Goal: Task Accomplishment & Management: Use online tool/utility

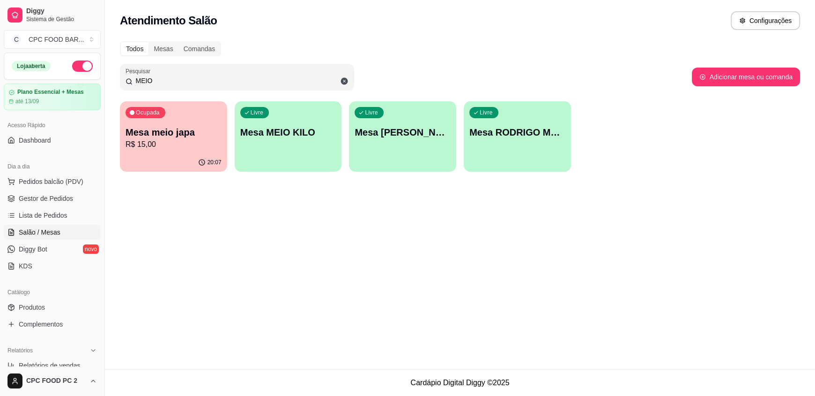
drag, startPoint x: 164, startPoint y: 78, endPoint x: 119, endPoint y: 82, distance: 44.7
click at [119, 82] on div "Todos Mesas Comandas Pesquisar MEIO Adicionar mesa ou comanda Ocupada Mesa meio…" at bounding box center [460, 109] width 710 height 147
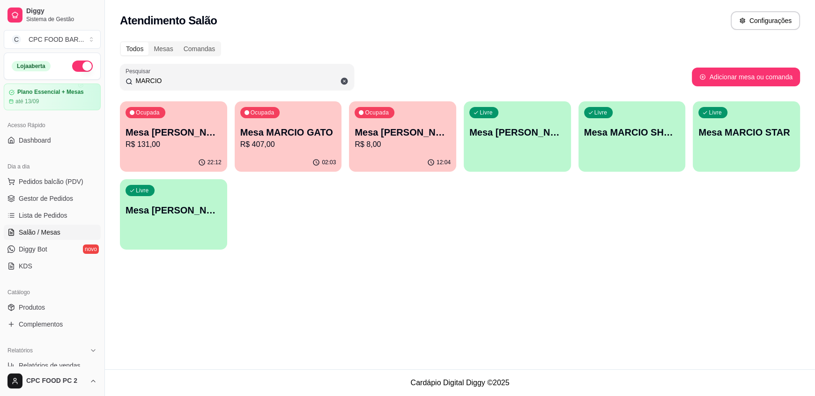
type input "MARCIO"
click at [303, 148] on p "R$ 407,00" at bounding box center [288, 144] width 93 height 11
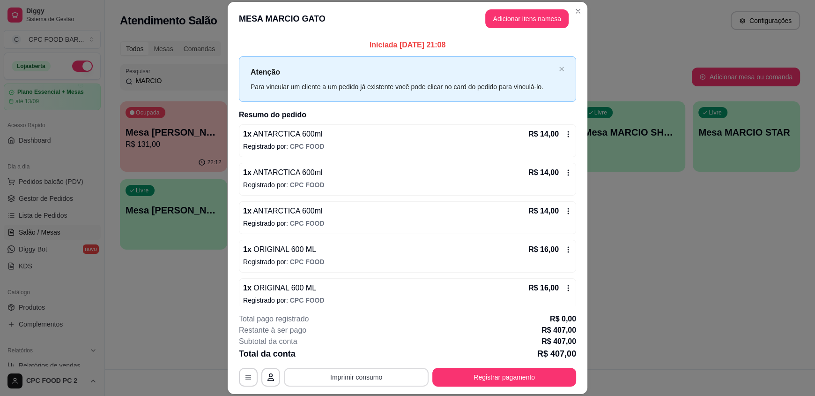
click at [370, 375] on button "Imprimir consumo" at bounding box center [356, 376] width 145 height 19
click at [377, 358] on button "IMPRESSORA" at bounding box center [356, 355] width 66 height 15
click at [527, 376] on button "Registrar pagamento" at bounding box center [505, 376] width 140 height 18
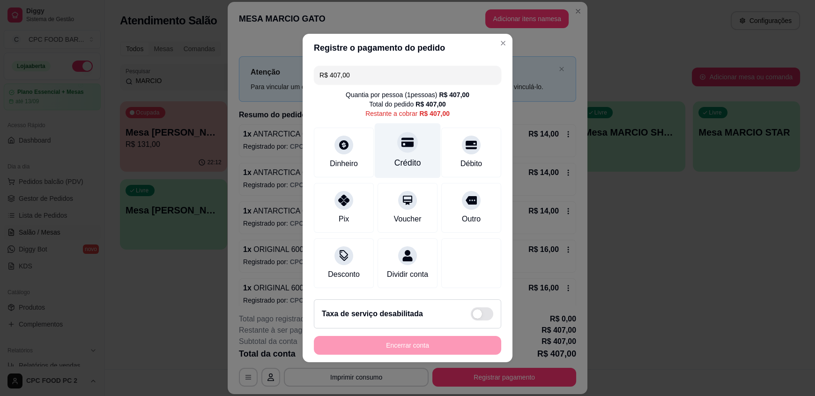
click at [406, 145] on div at bounding box center [407, 142] width 21 height 21
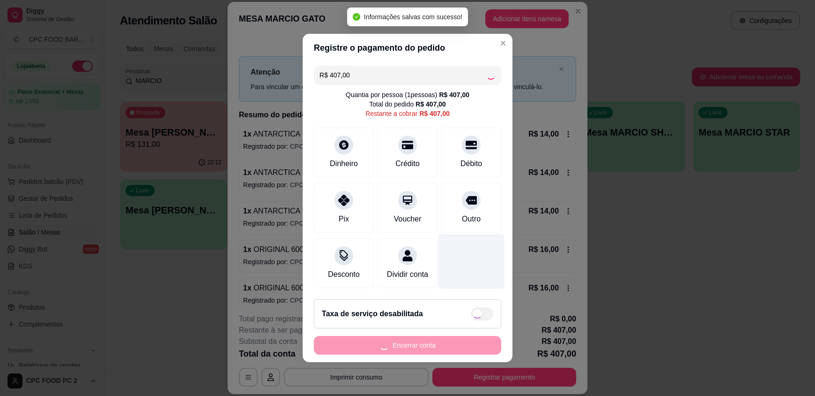
type input "R$ 0,00"
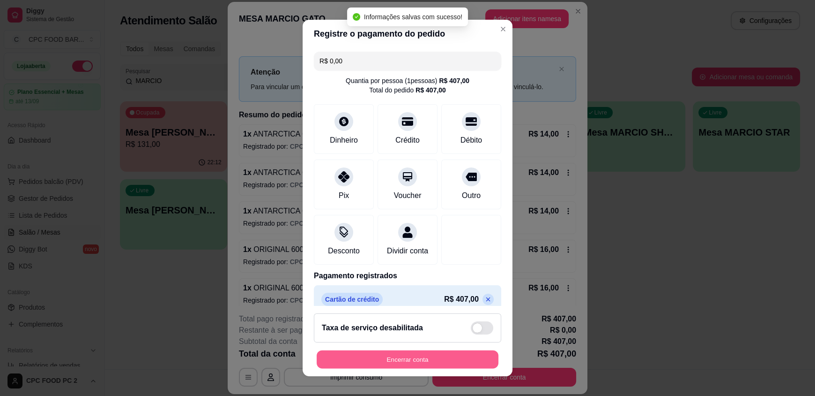
click at [417, 361] on button "Encerrar conta" at bounding box center [408, 359] width 182 height 18
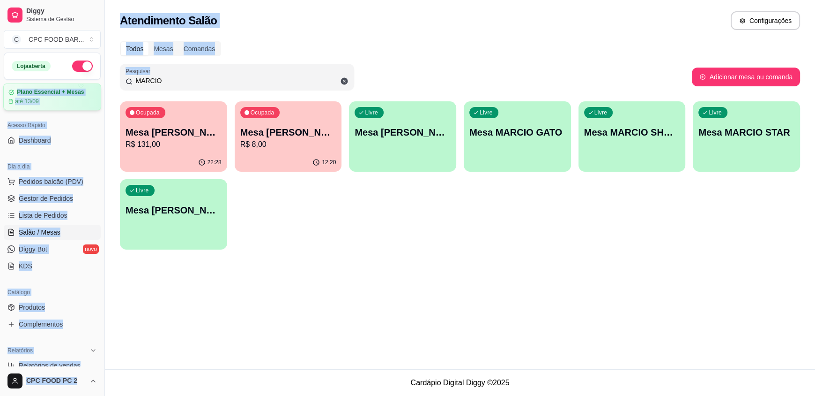
drag, startPoint x: 206, startPoint y: 75, endPoint x: 85, endPoint y: 83, distance: 120.7
click at [85, 83] on div "Diggy Sistema de Gestão C CPC FOOD BAR ... Loja aberta Plano Essencial + Mesas …" at bounding box center [407, 198] width 815 height 396
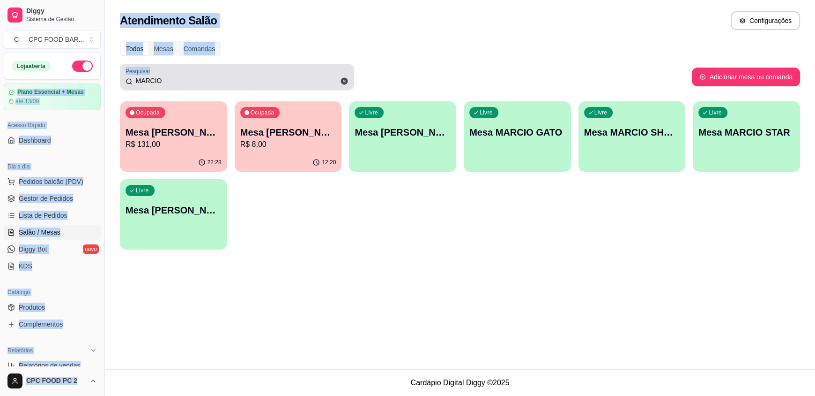
click at [343, 78] on icon at bounding box center [344, 81] width 7 height 7
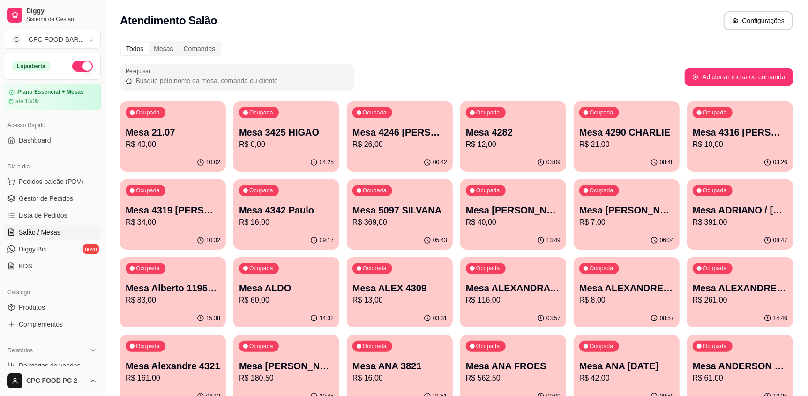
click at [257, 83] on input "Pesquisar" at bounding box center [241, 80] width 216 height 9
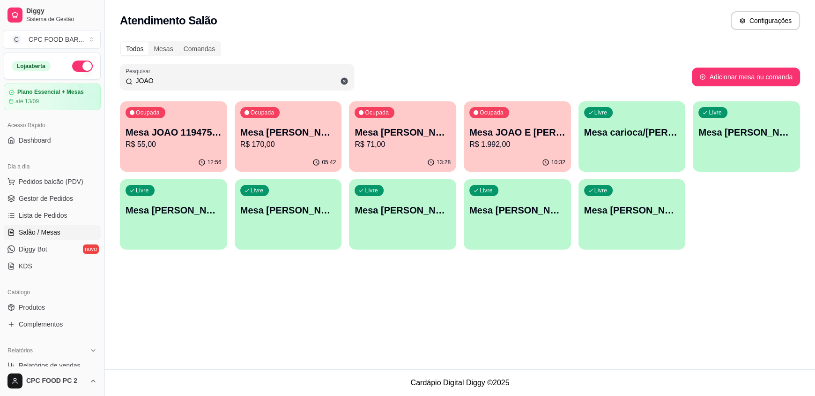
type input "JOAO"
click at [295, 134] on p "Mesa [PERSON_NAME]" at bounding box center [288, 132] width 96 height 13
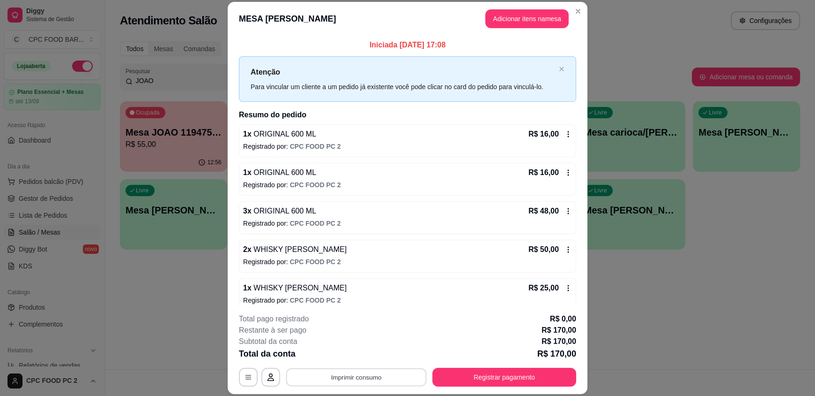
click at [363, 379] on button "Imprimir consumo" at bounding box center [356, 376] width 141 height 18
click at [365, 354] on button "IMPRESSORA" at bounding box center [356, 355] width 68 height 15
click at [477, 379] on button "Registrar pagamento" at bounding box center [505, 376] width 140 height 18
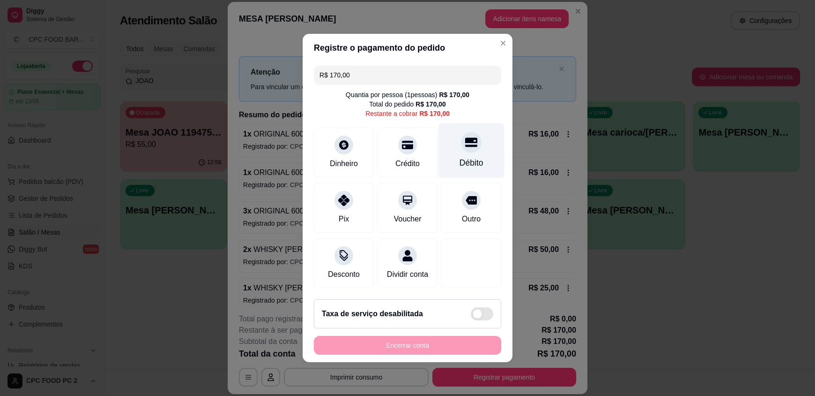
click at [460, 157] on div "Débito" at bounding box center [472, 163] width 24 height 12
type input "R$ 0,00"
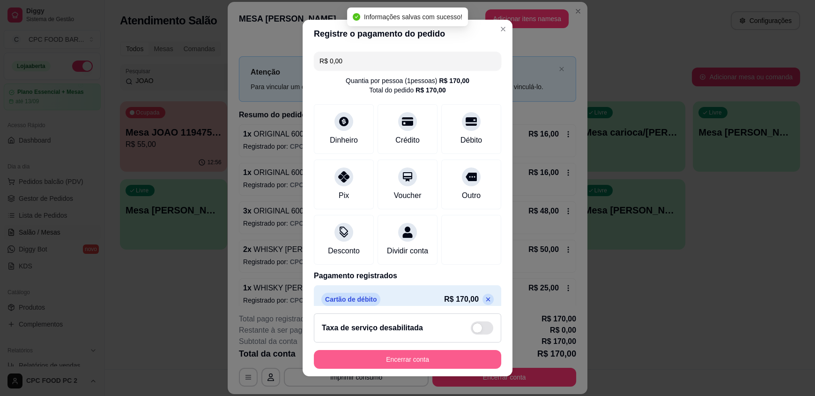
click at [390, 358] on button "Encerrar conta" at bounding box center [407, 359] width 187 height 19
